Goal: Information Seeking & Learning: Learn about a topic

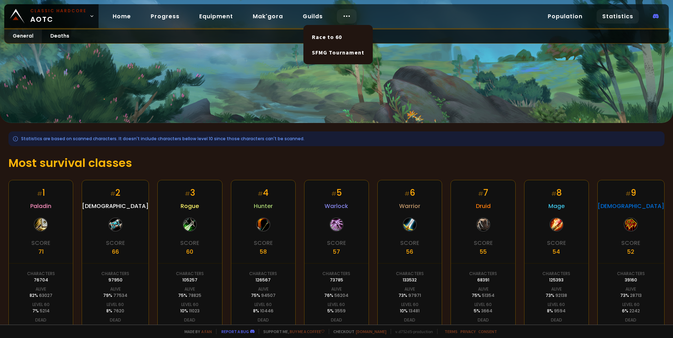
click at [346, 14] on icon at bounding box center [346, 16] width 8 height 8
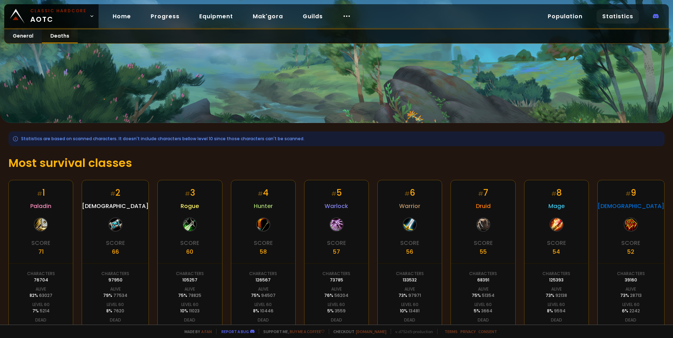
click at [57, 32] on link "Deaths" at bounding box center [60, 37] width 36 height 14
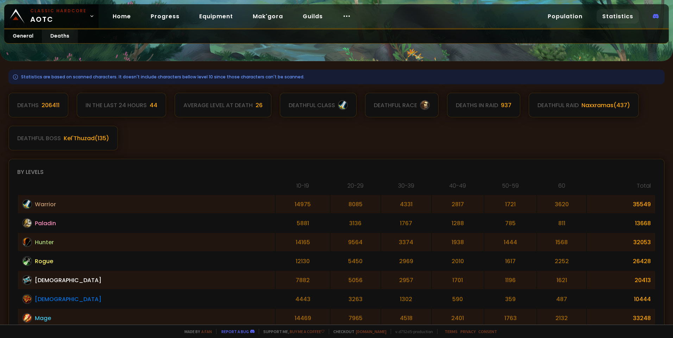
scroll to position [70, 0]
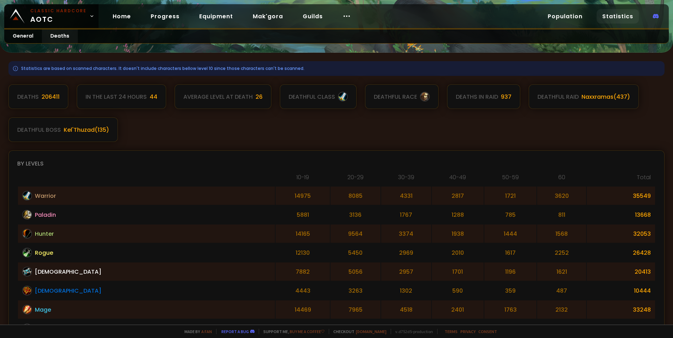
click at [47, 253] on span "Rogue" at bounding box center [44, 253] width 18 height 9
click at [116, 96] on div "In the last 24 hours" at bounding box center [115, 97] width 61 height 9
click at [49, 96] on div "206411" at bounding box center [51, 97] width 18 height 9
click at [26, 97] on div "Deaths" at bounding box center [27, 97] width 21 height 9
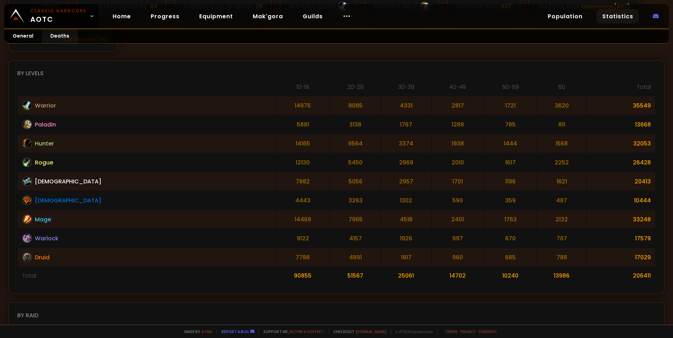
scroll to position [141, 0]
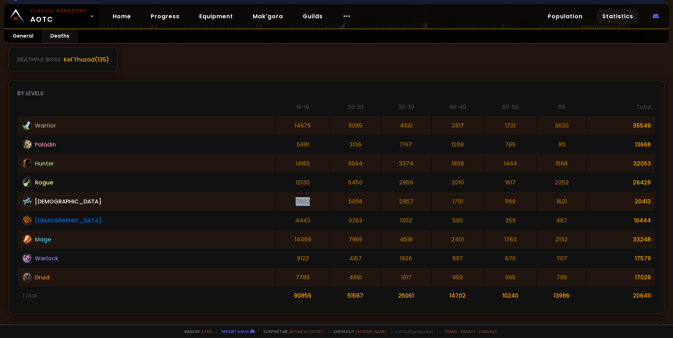
drag, startPoint x: 212, startPoint y: 201, endPoint x: 197, endPoint y: 202, distance: 15.5
click at [275, 202] on td "7882" at bounding box center [302, 201] width 54 height 18
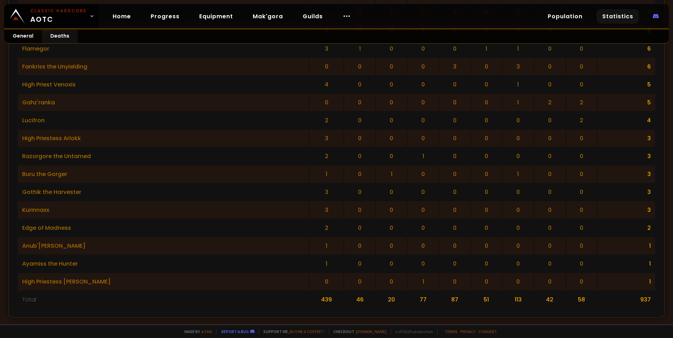
scroll to position [1332, 0]
drag, startPoint x: 89, startPoint y: 280, endPoint x: 23, endPoint y: 279, distance: 66.5
click at [23, 279] on td "High Priestess [PERSON_NAME]" at bounding box center [163, 280] width 291 height 17
copy td "High Priestess [PERSON_NAME]"
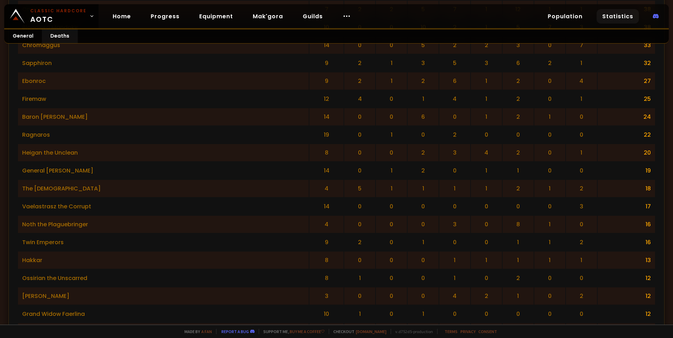
scroll to position [840, 0]
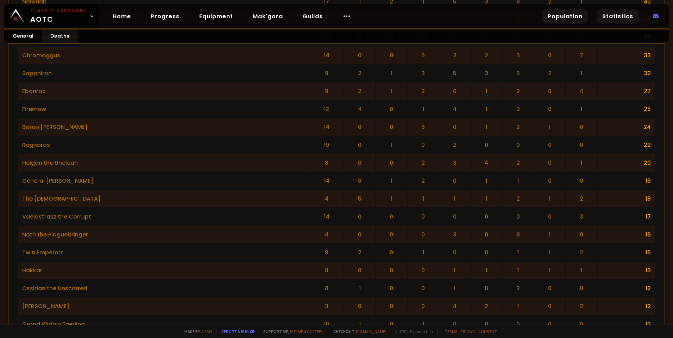
click at [564, 18] on link "Population" at bounding box center [565, 16] width 46 height 14
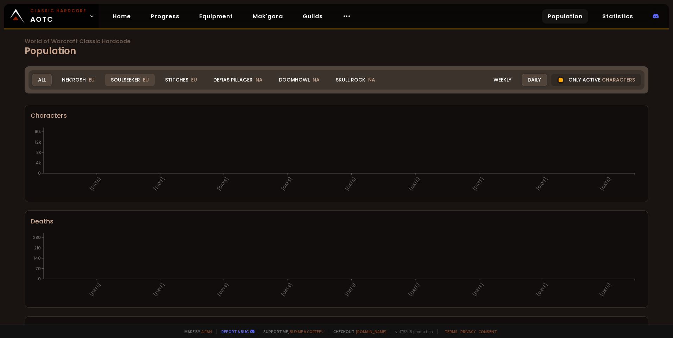
click at [124, 80] on div "Soulseeker EU" at bounding box center [130, 80] width 50 height 12
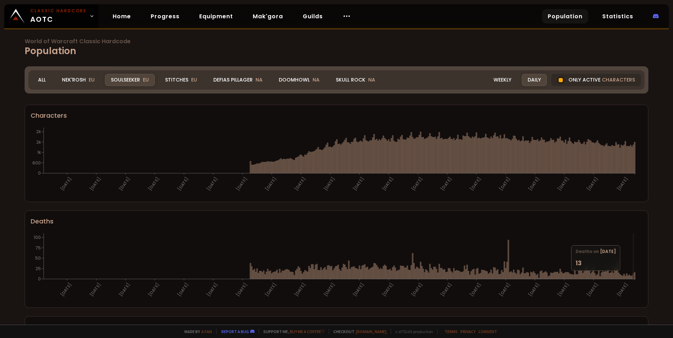
click at [634, 275] on icon at bounding box center [632, 276] width 1 height 5
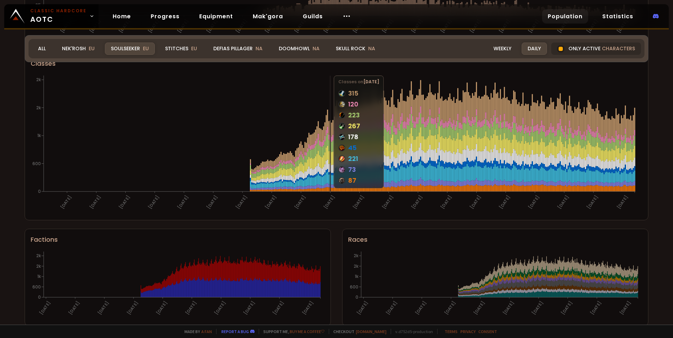
scroll to position [379, 0]
